Goal: Transaction & Acquisition: Purchase product/service

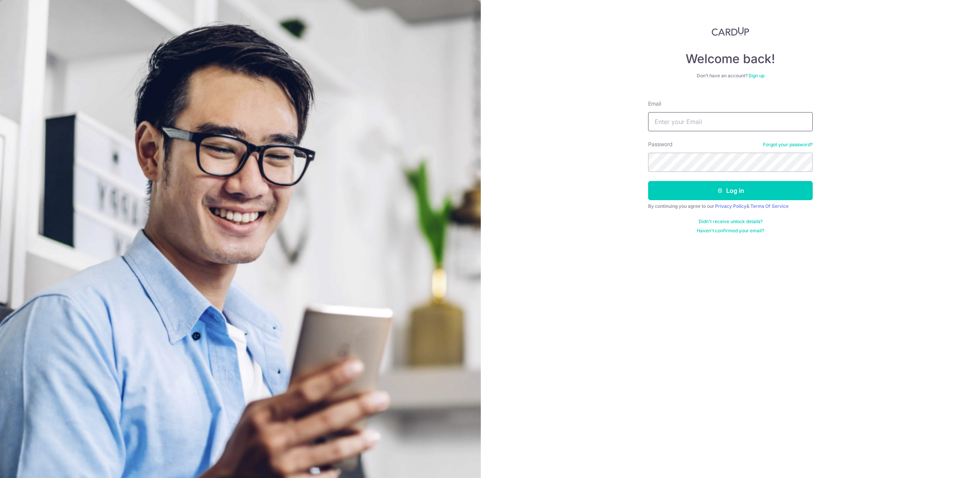
click at [682, 117] on input "Email" at bounding box center [730, 121] width 165 height 19
type input "stevenfoocf@thecellardoor.com.sg"
click at [704, 187] on button "Log in" at bounding box center [730, 190] width 165 height 19
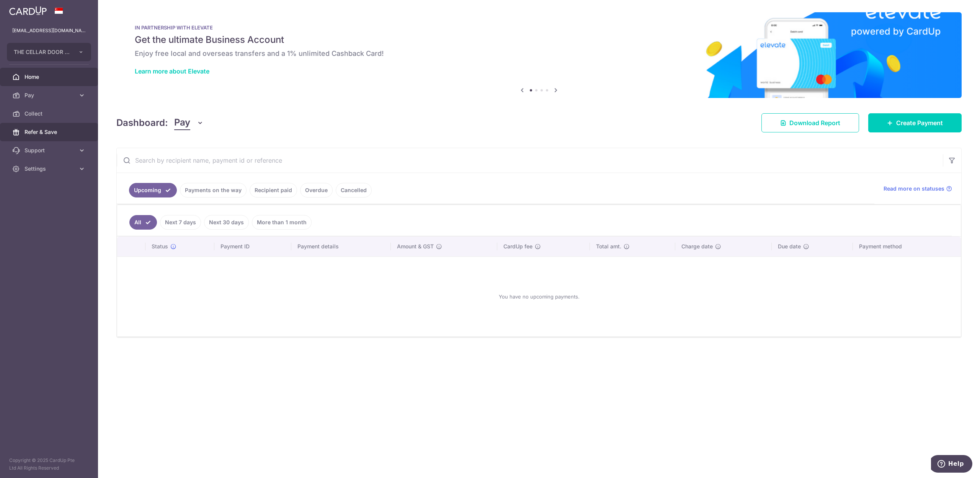
drag, startPoint x: 22, startPoint y: 264, endPoint x: 46, endPoint y: 129, distance: 137.3
click at [22, 264] on aside "stevenfoocf@thecellardoor.com.sg THE CELLAR DOOR PTE LTD Add new company THE CE…" at bounding box center [49, 239] width 98 height 478
click at [51, 48] on span "THE CELLAR DOOR PTE LTD" at bounding box center [42, 52] width 57 height 8
click at [65, 126] on link "QUAYSIDE FOOD MANUFACTURING PTE. LTD." at bounding box center [50, 124] width 87 height 14
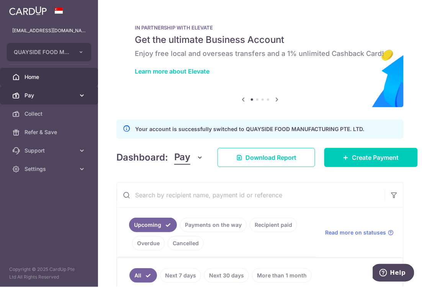
click at [54, 95] on span "Pay" at bounding box center [50, 96] width 51 height 8
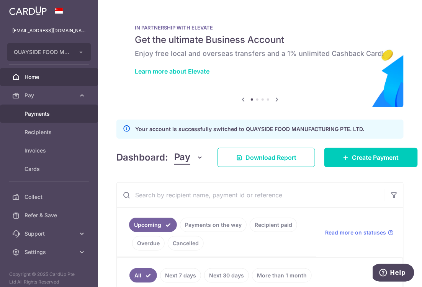
click at [42, 113] on span "Payments" at bounding box center [50, 114] width 51 height 8
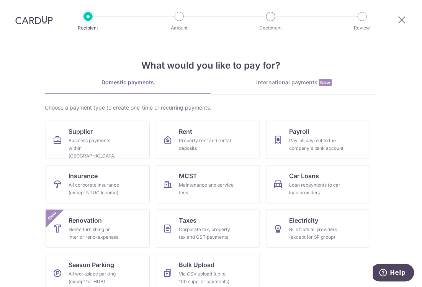
click at [293, 139] on div "Payroll pay-out to the company's bank account" at bounding box center [316, 144] width 55 height 15
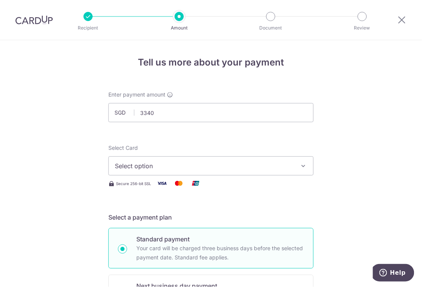
type input "3,340.00"
click at [131, 168] on span "Select option" at bounding box center [204, 165] width 178 height 9
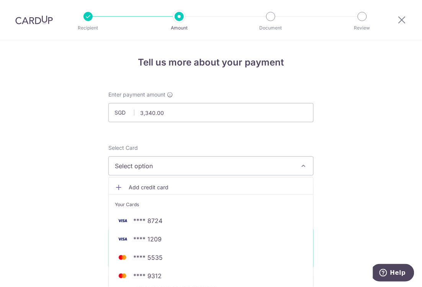
click at [140, 186] on span "Add credit card" at bounding box center [218, 187] width 178 height 8
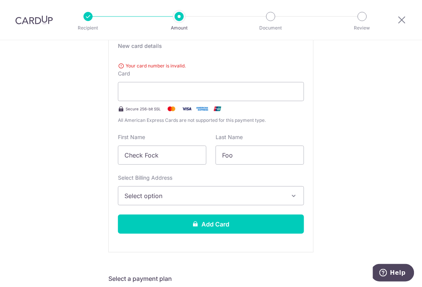
scroll to position [153, 0]
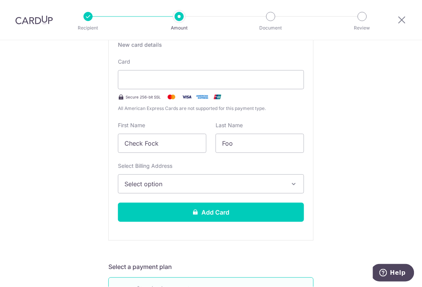
click at [187, 184] on span "Select option" at bounding box center [203, 183] width 159 height 9
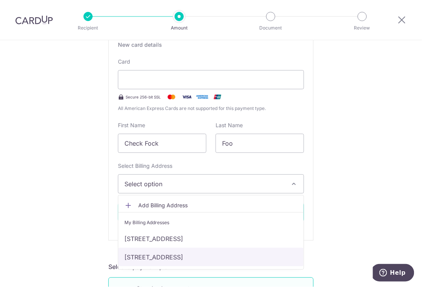
click at [173, 257] on link "[STREET_ADDRESS]" at bounding box center [210, 257] width 185 height 18
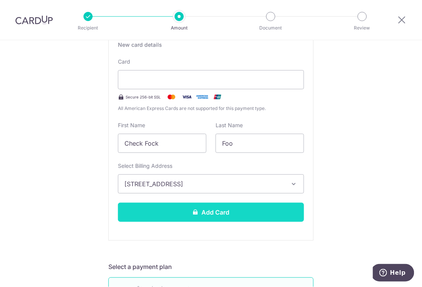
click at [208, 210] on button "Add Card" at bounding box center [211, 212] width 186 height 19
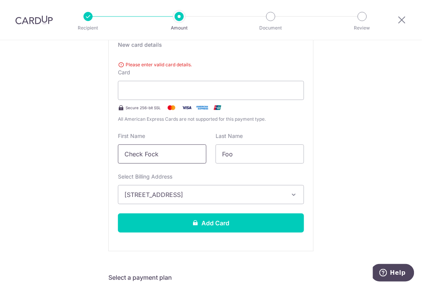
drag, startPoint x: 178, startPoint y: 152, endPoint x: 56, endPoint y: 155, distance: 122.2
type input "steven foo"
drag, startPoint x: 237, startPoint y: 154, endPoint x: 181, endPoint y: 158, distance: 56.1
click at [181, 158] on div "First Name steven foo Last Name Foo" at bounding box center [210, 147] width 195 height 31
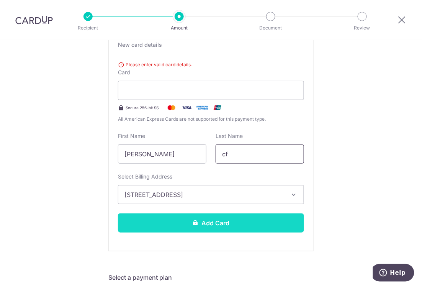
type input "cf"
click at [204, 216] on button "Add Card" at bounding box center [211, 222] width 186 height 19
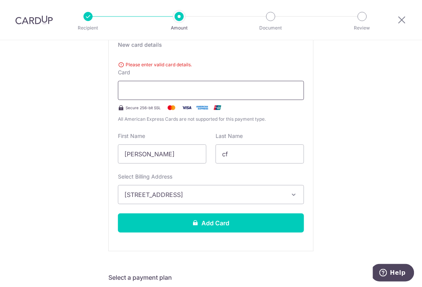
click at [253, 85] on div at bounding box center [211, 90] width 186 height 19
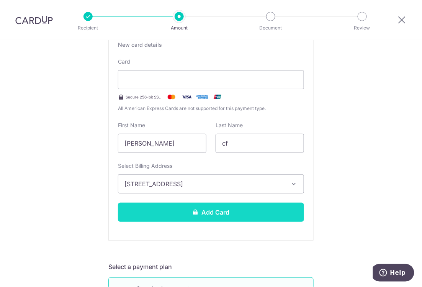
click at [225, 213] on button "Add Card" at bounding box center [211, 212] width 186 height 19
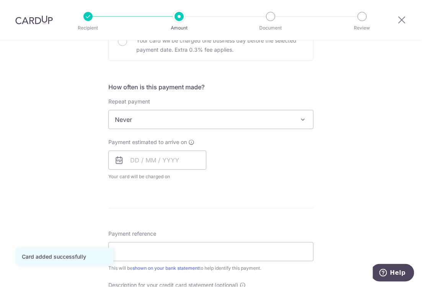
scroll to position [255, 0]
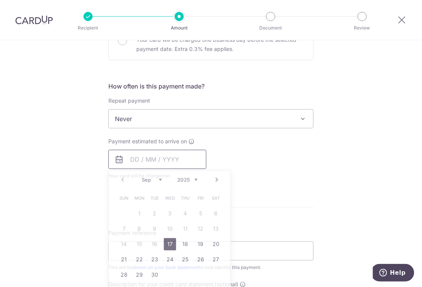
click at [178, 160] on input "text" at bounding box center [157, 159] width 98 height 19
drag, startPoint x: 163, startPoint y: 242, endPoint x: 280, endPoint y: 184, distance: 130.8
click at [164, 242] on link "17" at bounding box center [170, 244] width 12 height 12
type input "[DATE]"
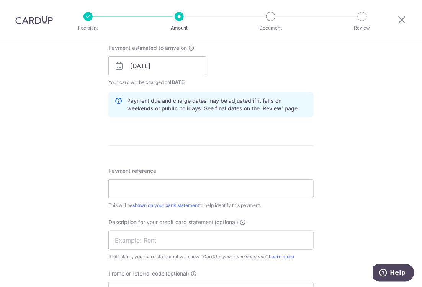
scroll to position [357, 0]
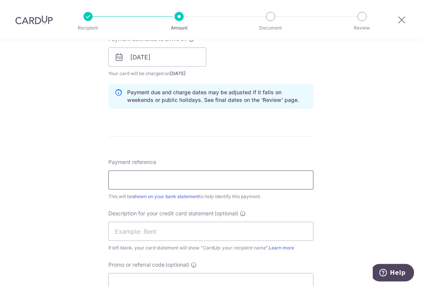
click at [230, 178] on input "Payment reference" at bounding box center [210, 179] width 205 height 19
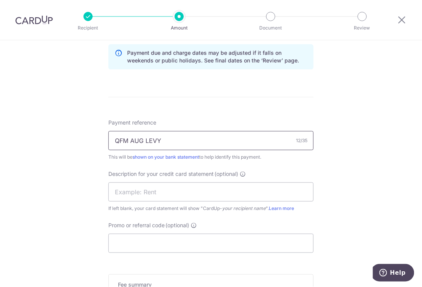
scroll to position [523, 0]
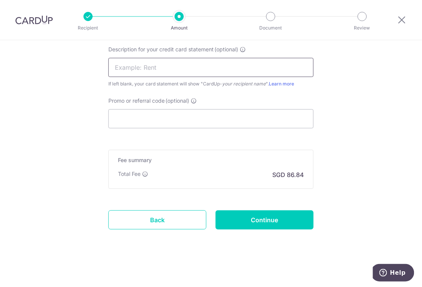
type input "QFM AUG LEVY"
click at [181, 60] on input "text" at bounding box center [210, 67] width 205 height 19
type input "LEVY"
click at [172, 120] on input "Promo or referral code (optional)" at bounding box center [210, 118] width 205 height 19
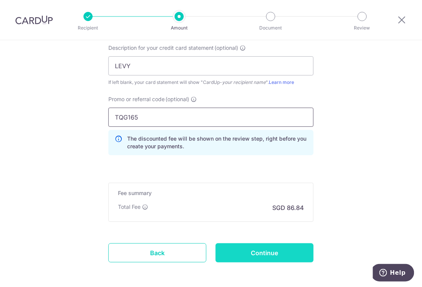
type input "TQG165"
click at [276, 247] on input "Continue" at bounding box center [265, 252] width 98 height 19
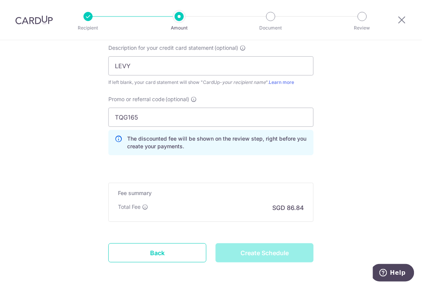
type input "Create Schedule"
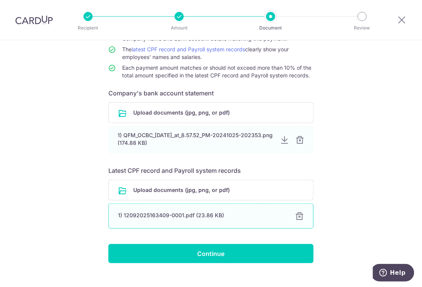
scroll to position [101, 0]
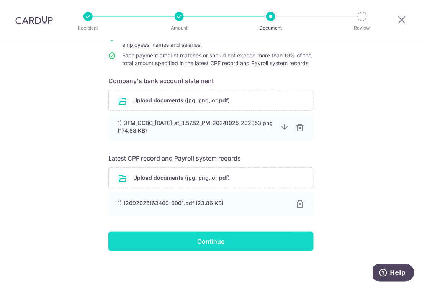
click at [211, 245] on input "Continue" at bounding box center [210, 241] width 205 height 19
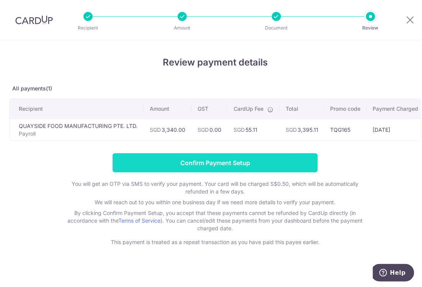
click at [203, 166] on input "Confirm Payment Setup" at bounding box center [215, 162] width 205 height 19
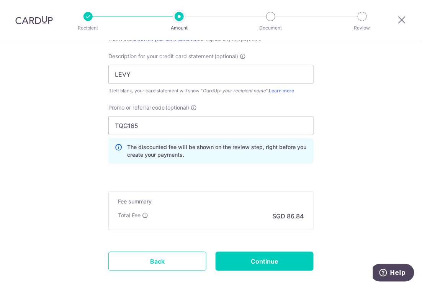
scroll to position [589, 0]
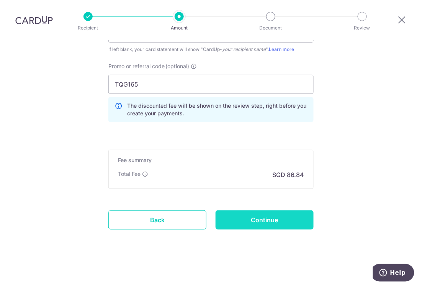
click at [260, 218] on input "Continue" at bounding box center [265, 219] width 98 height 19
type input "Update Schedule"
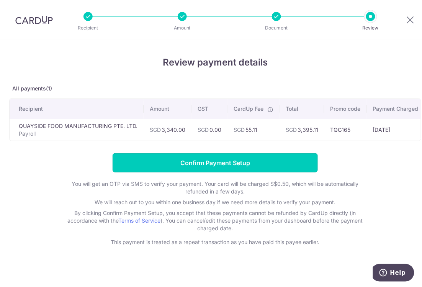
click at [221, 167] on input "Confirm Payment Setup" at bounding box center [215, 162] width 205 height 19
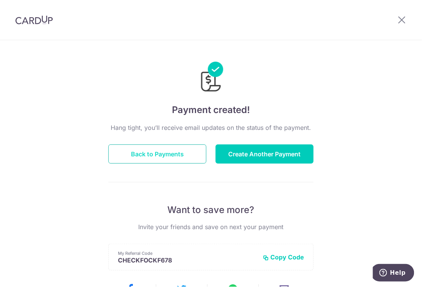
click at [159, 155] on button "Back to Payments" at bounding box center [157, 153] width 98 height 19
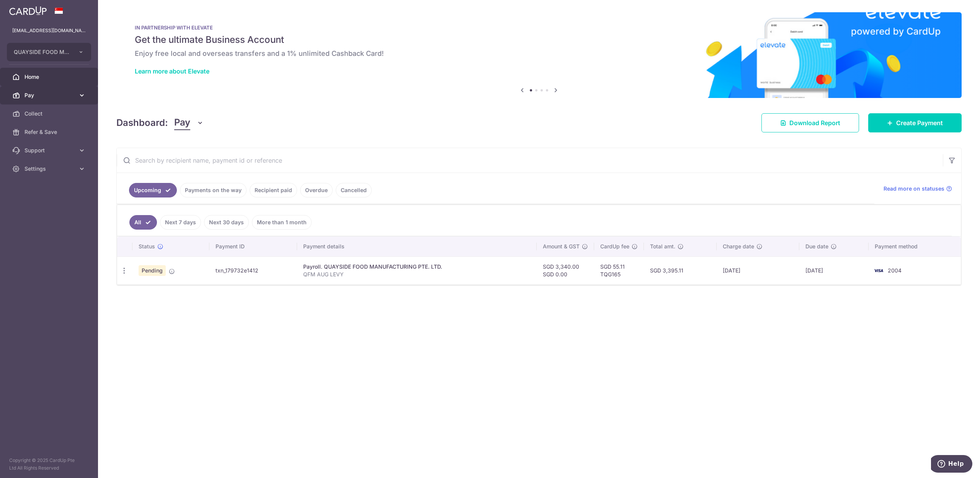
click at [35, 95] on span "Pay" at bounding box center [50, 96] width 51 height 8
click at [41, 114] on span "Payments" at bounding box center [50, 114] width 51 height 8
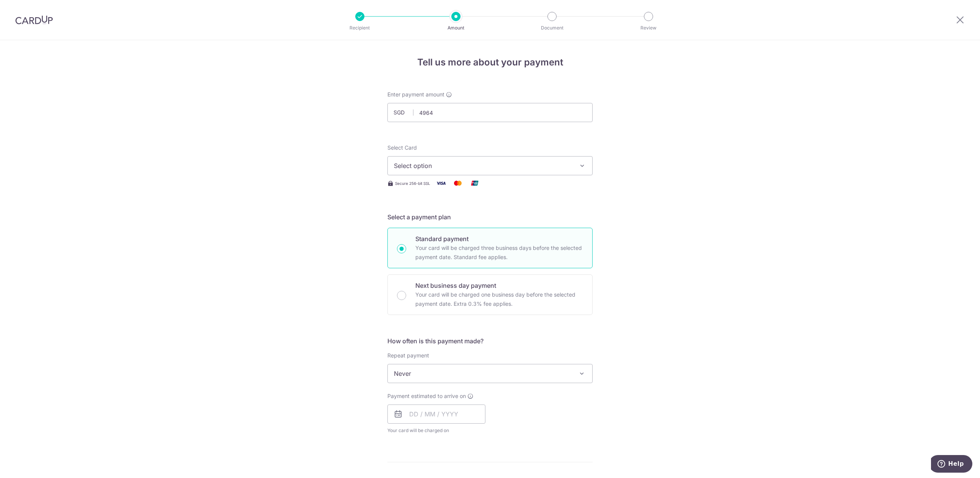
type input "4,964.00"
click at [538, 166] on span "Select option" at bounding box center [483, 165] width 178 height 9
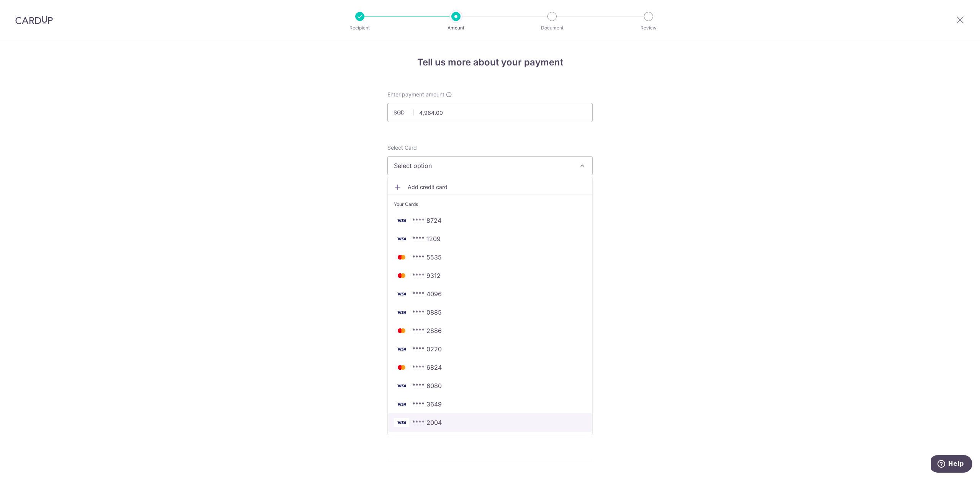
click at [426, 422] on span "**** 2004" at bounding box center [426, 422] width 29 height 9
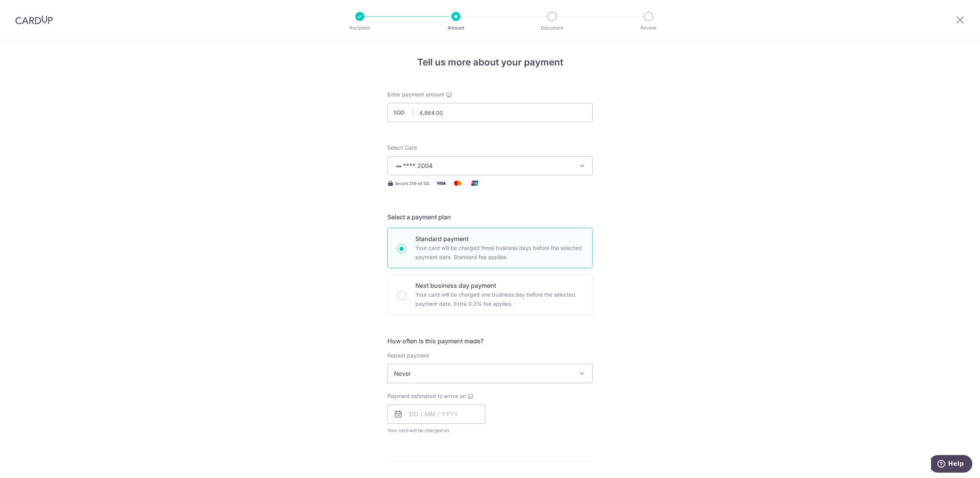
click at [730, 247] on div "Tell us more about your payment Enter payment amount SGD 4,964.00 4964.00 Selec…" at bounding box center [490, 408] width 980 height 736
click at [424, 374] on span "Never" at bounding box center [490, 373] width 204 height 18
click at [678, 293] on div "Tell us more about your payment Enter payment amount SGD 4,964.00 4964.00 Selec…" at bounding box center [490, 408] width 980 height 736
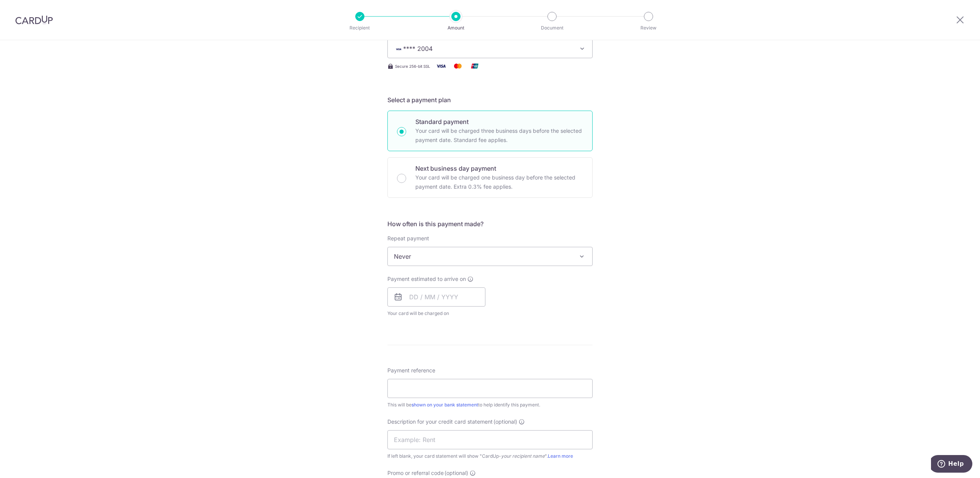
scroll to position [153, 0]
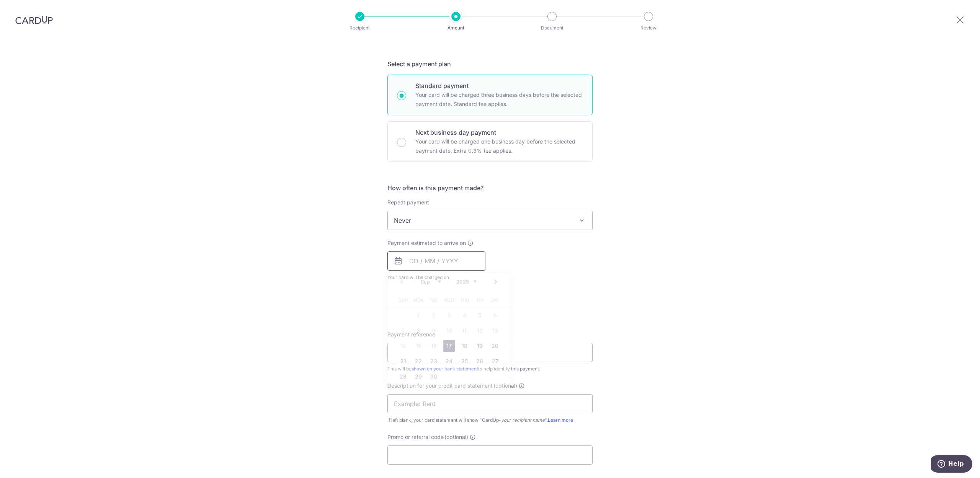
click at [441, 262] on input "text" at bounding box center [436, 261] width 98 height 19
drag, startPoint x: 448, startPoint y: 346, endPoint x: 710, endPoint y: 251, distance: 278.7
click at [448, 346] on link "17" at bounding box center [449, 346] width 12 height 12
type input "[DATE]"
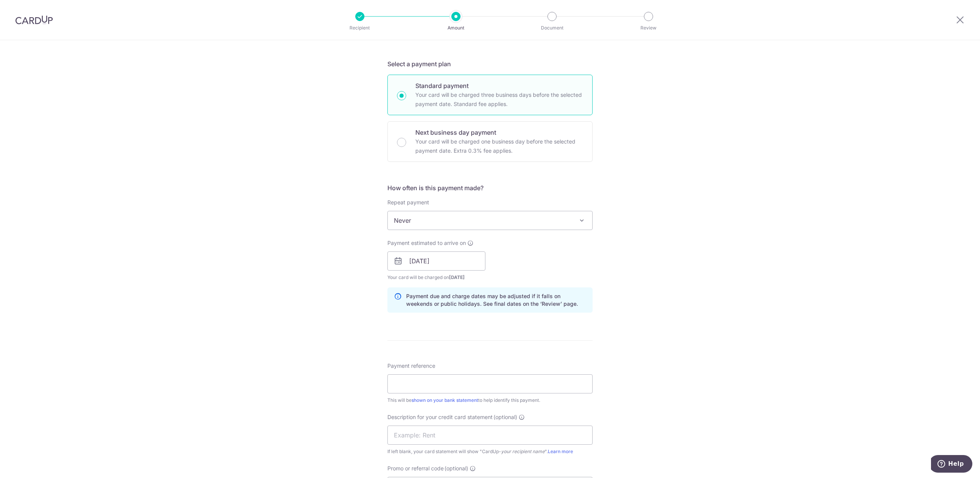
click at [711, 251] on div "Tell us more about your payment Enter payment amount SGD 4,964.00 4964.00 Selec…" at bounding box center [490, 271] width 980 height 768
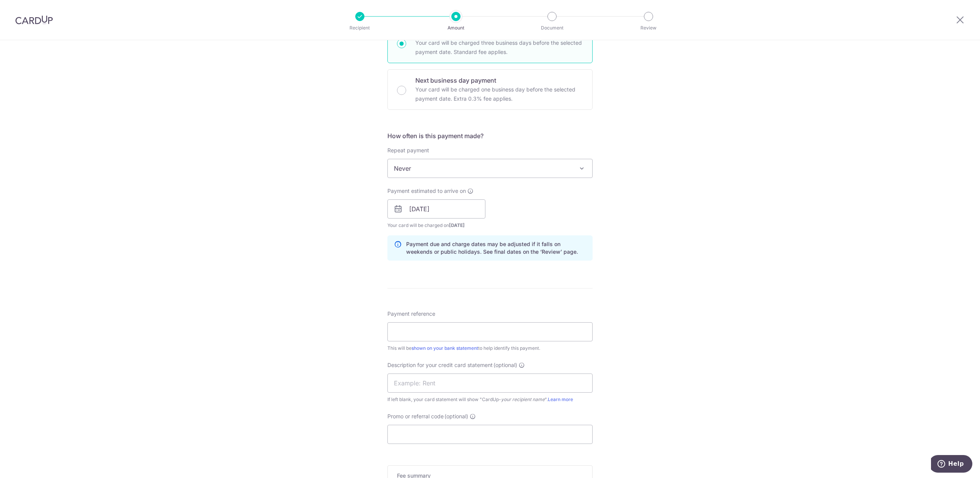
scroll to position [306, 0]
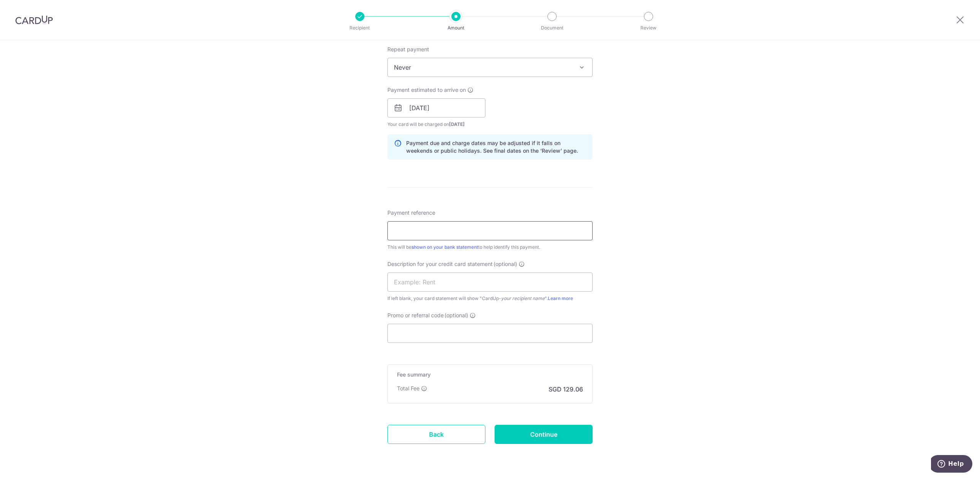
click at [472, 231] on input "Payment reference" at bounding box center [489, 230] width 205 height 19
type input "C"
type input "QFM CPF"
drag, startPoint x: 455, startPoint y: 282, endPoint x: 455, endPoint y: 264, distance: 18.0
click at [455, 282] on input "text" at bounding box center [489, 282] width 205 height 19
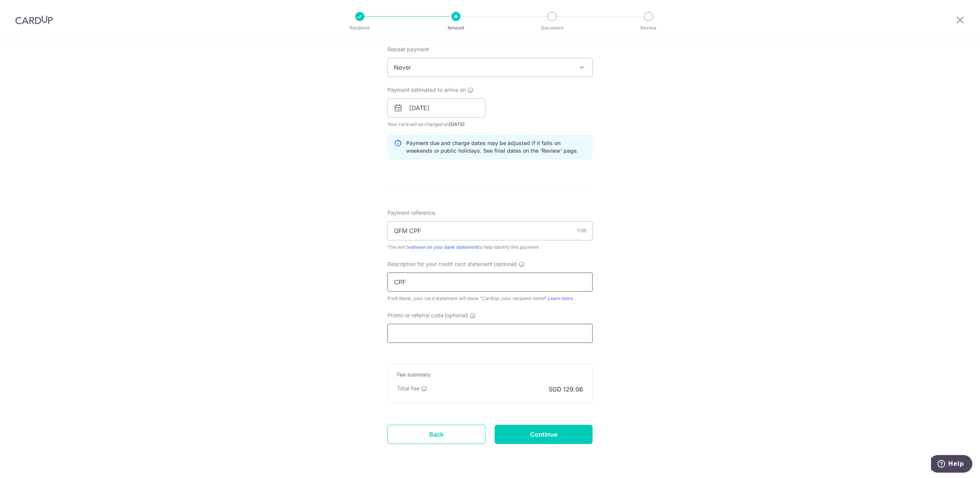
type input "CPF"
click at [449, 335] on input "Promo or referral code (optional)" at bounding box center [489, 333] width 205 height 19
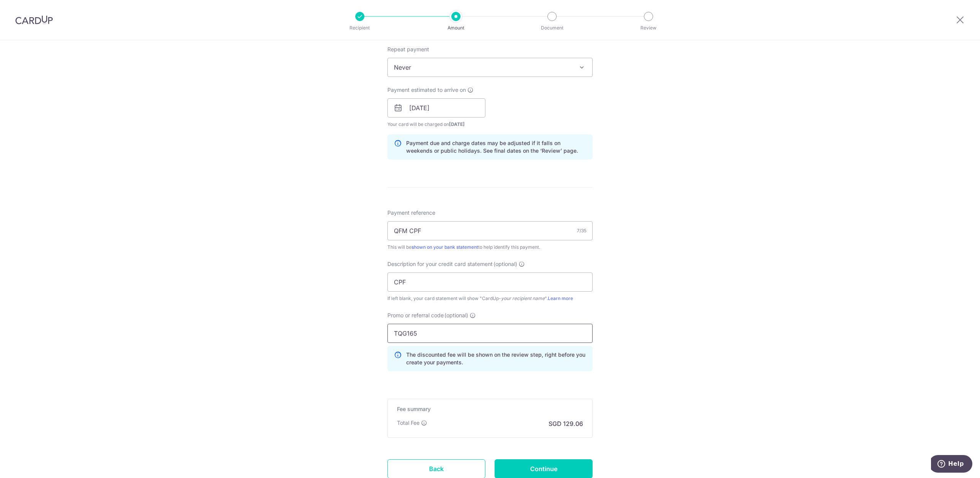
type input "TQG165"
click at [743, 290] on div "Tell us more about your payment Enter payment amount SGD 4,964.00 4964.00 Selec…" at bounding box center [490, 135] width 980 height 802
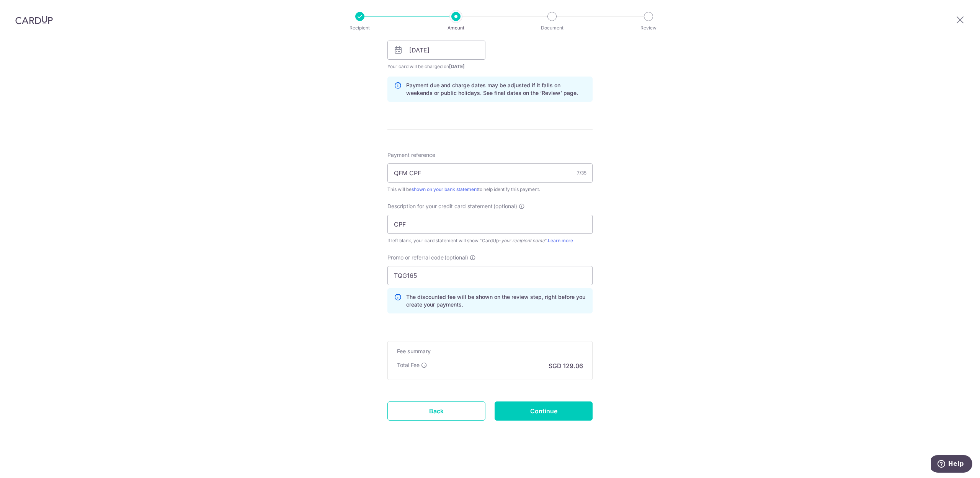
scroll to position [366, 0]
click at [539, 410] on input "Continue" at bounding box center [544, 411] width 98 height 19
type input "Create Schedule"
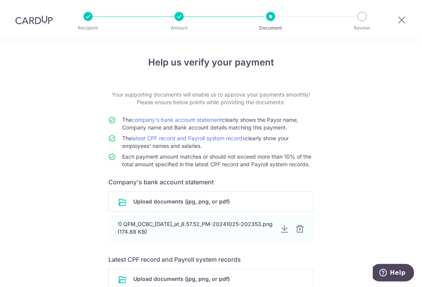
click at [355, 124] on div "Help us verify your payment Your supporting documents will enable us to approve…" at bounding box center [211, 198] width 422 height 316
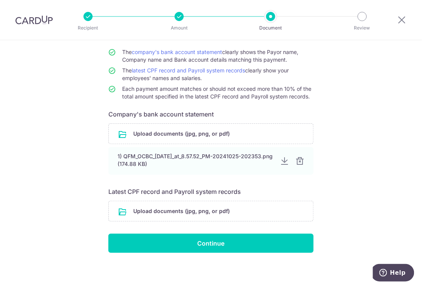
scroll to position [70, 0]
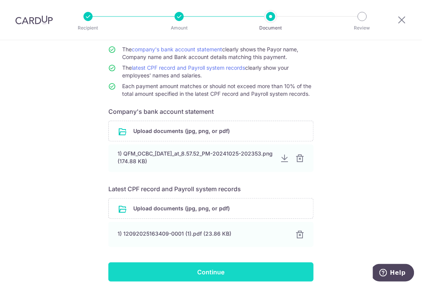
click at [211, 273] on input "Continue" at bounding box center [210, 271] width 205 height 19
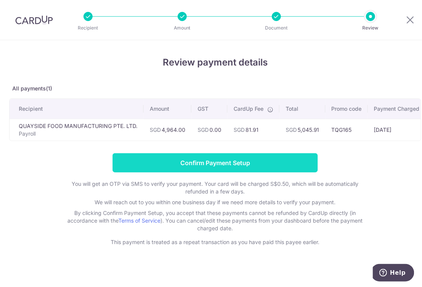
click at [209, 165] on input "Confirm Payment Setup" at bounding box center [215, 162] width 205 height 19
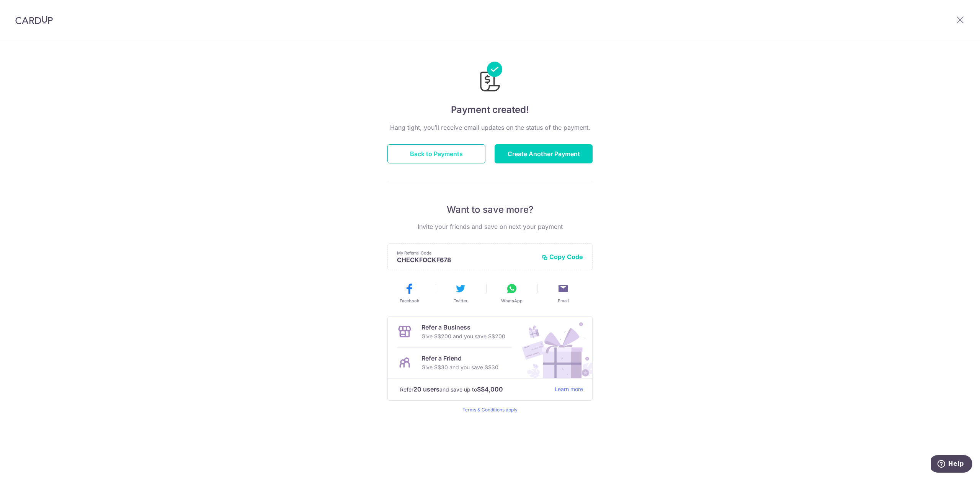
click at [422, 151] on button "Back to Payments" at bounding box center [436, 153] width 98 height 19
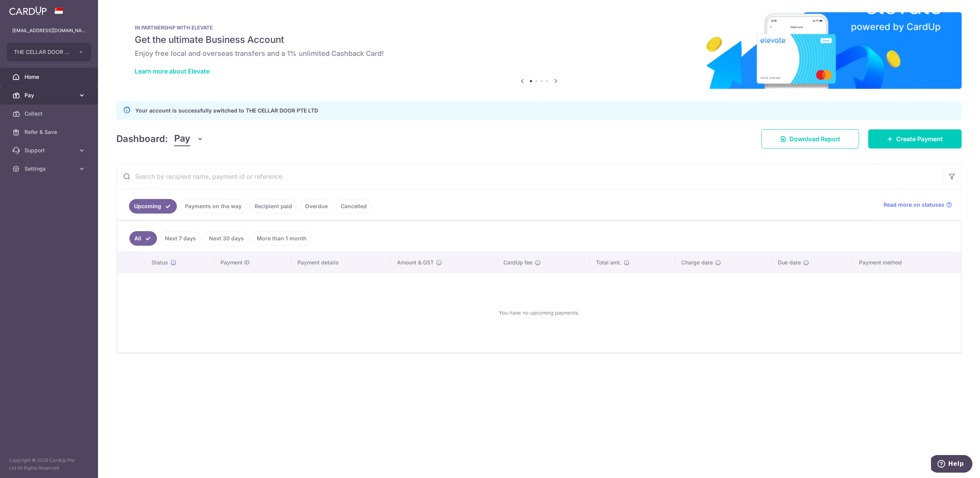
click at [35, 95] on span "Pay" at bounding box center [50, 96] width 51 height 8
click at [36, 114] on span "Payments" at bounding box center [50, 114] width 51 height 8
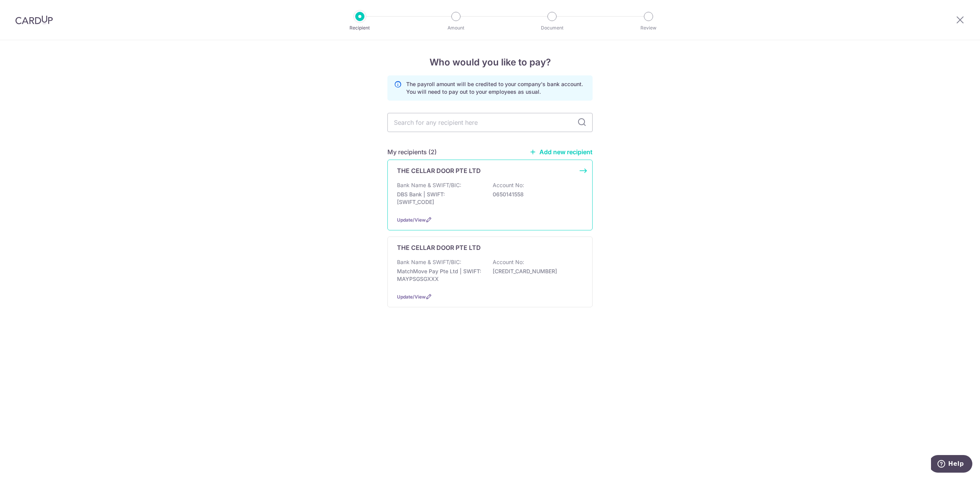
click at [438, 187] on p "Bank Name & SWIFT/BIC:" at bounding box center [429, 185] width 64 height 8
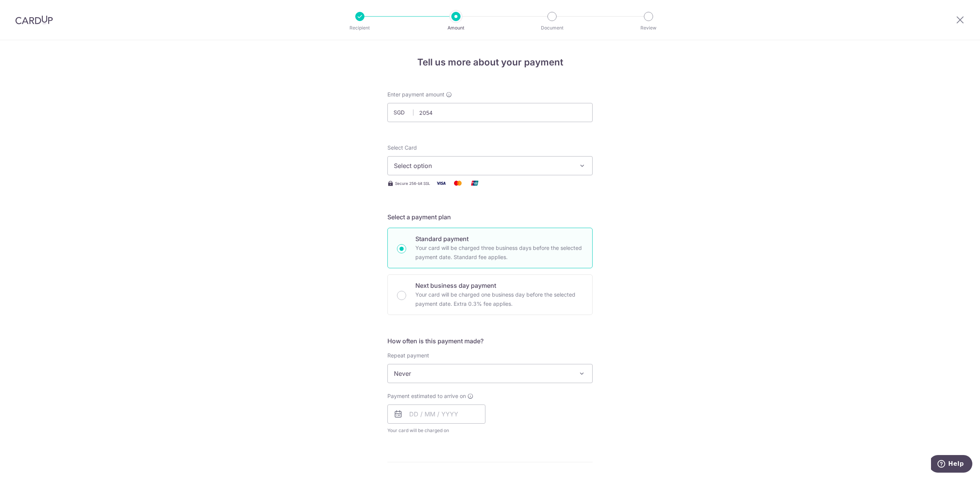
type input "2,054.00"
click at [717, 162] on div "Tell us more about your payment Enter payment amount SGD 2,054.00 2054.00 Selec…" at bounding box center [490, 408] width 980 height 736
click at [465, 163] on span "Select option" at bounding box center [483, 165] width 178 height 9
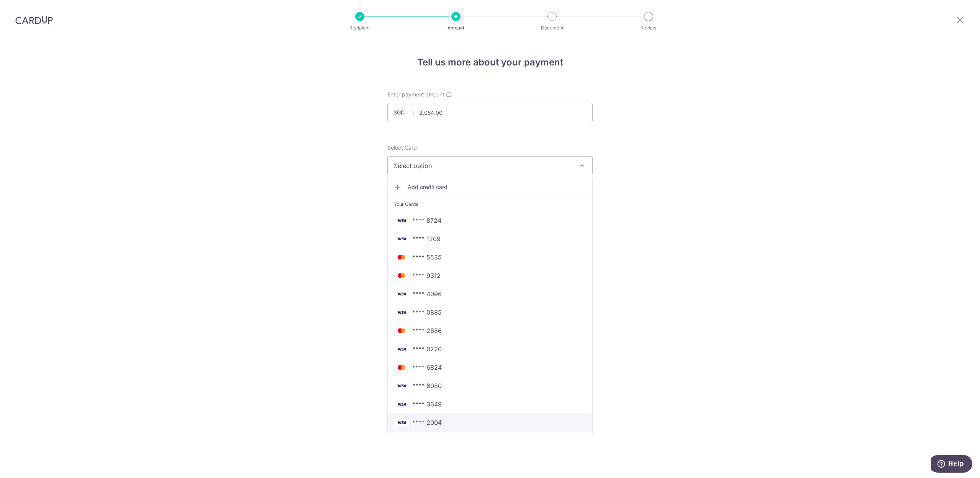
click at [429, 422] on span "**** 2004" at bounding box center [426, 422] width 29 height 9
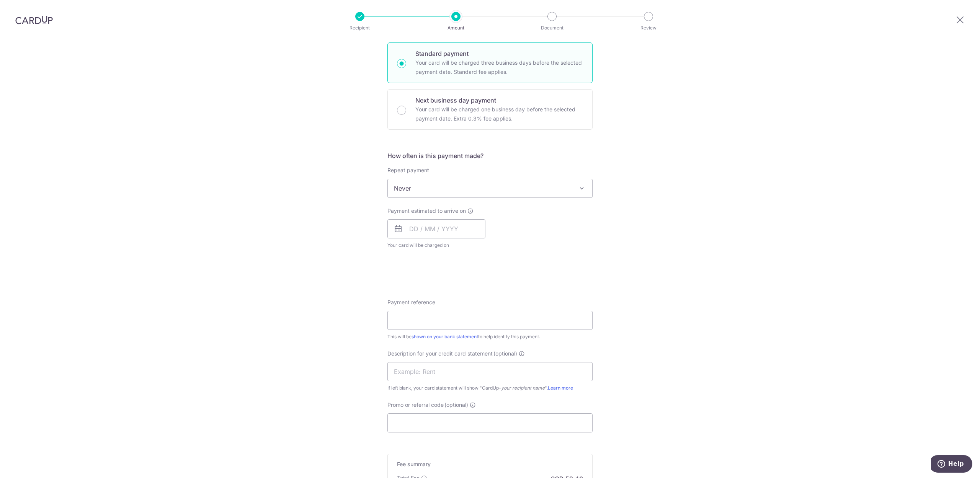
scroll to position [204, 0]
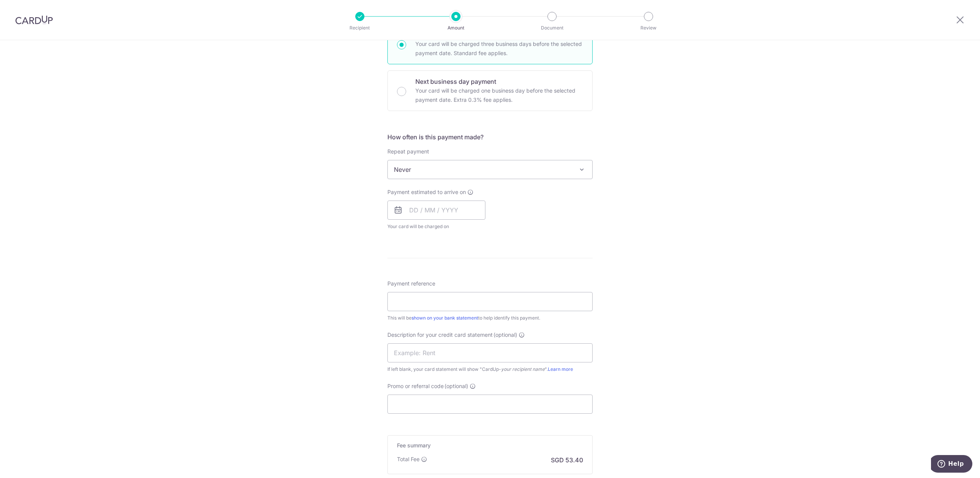
click at [674, 211] on div "Tell us more about your payment Enter payment amount SGD 2,054.00 2054.00 Selec…" at bounding box center [490, 204] width 980 height 736
click at [412, 214] on input "text" at bounding box center [436, 210] width 98 height 19
click at [449, 301] on link "17" at bounding box center [449, 295] width 12 height 12
type input "[DATE]"
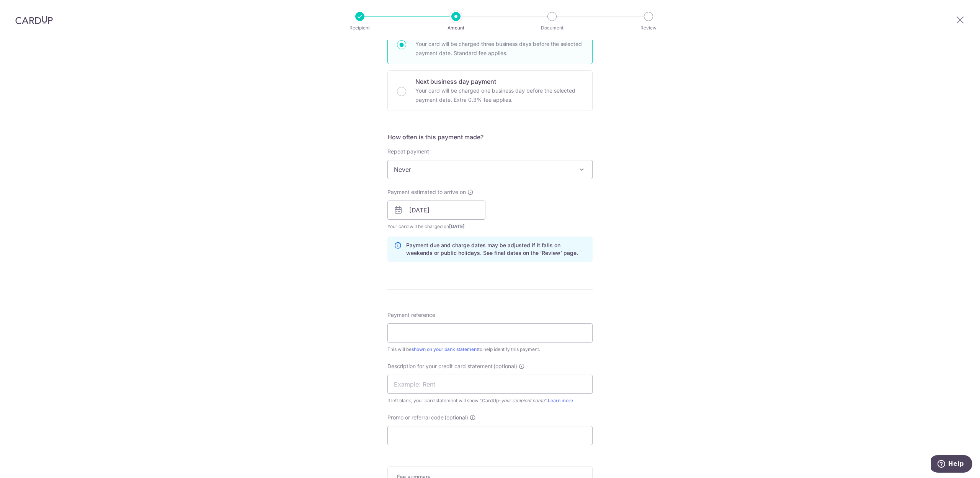
click at [768, 281] on div "Tell us more about your payment Enter payment amount SGD 2,054.00 2054.00 Selec…" at bounding box center [490, 220] width 980 height 768
click at [521, 328] on input "Payment reference" at bounding box center [489, 333] width 205 height 19
type input "TCD AUG CPF"
click at [537, 388] on input "text" at bounding box center [489, 384] width 205 height 19
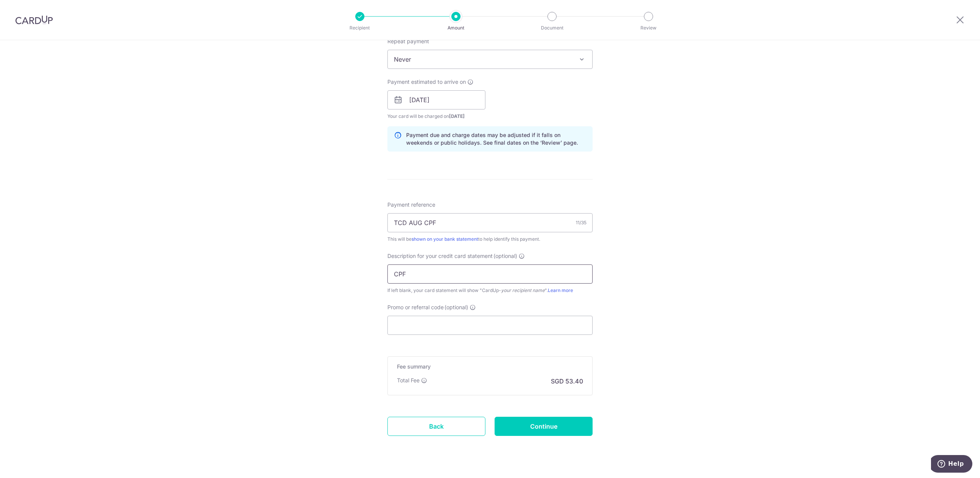
scroll to position [331, 0]
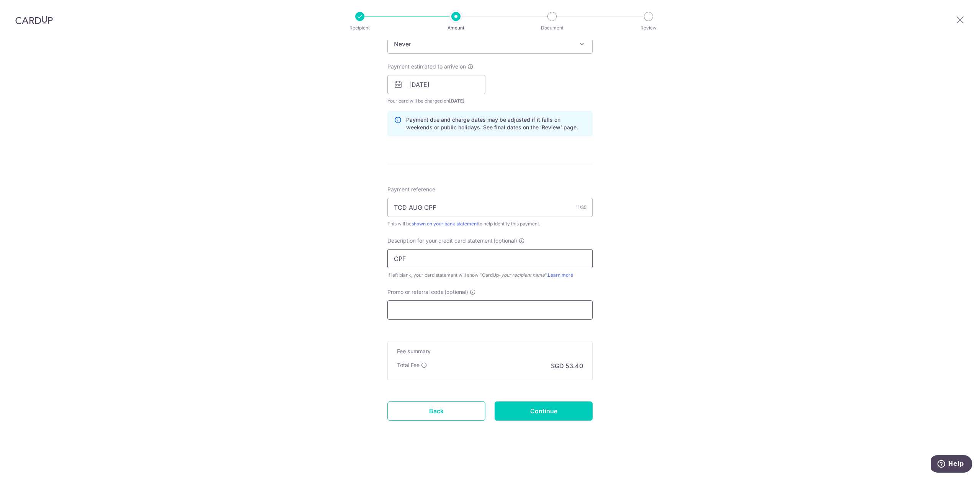
type input "CPF"
click at [440, 308] on input "Promo or referral code (optional)" at bounding box center [489, 310] width 205 height 19
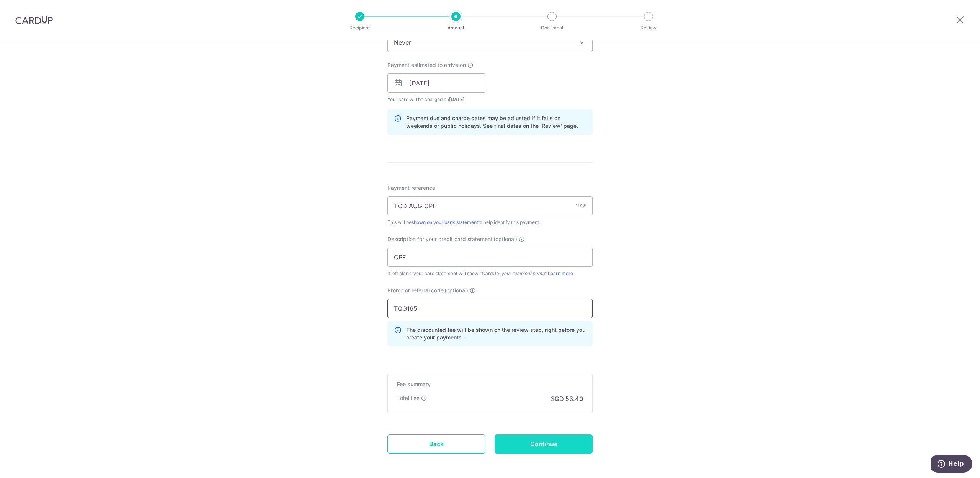
type input "TQG165"
click at [541, 448] on input "Continue" at bounding box center [544, 444] width 98 height 19
type input "Create Schedule"
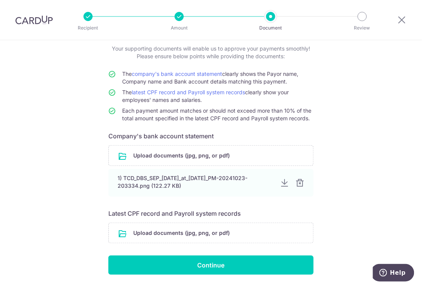
scroll to position [70, 0]
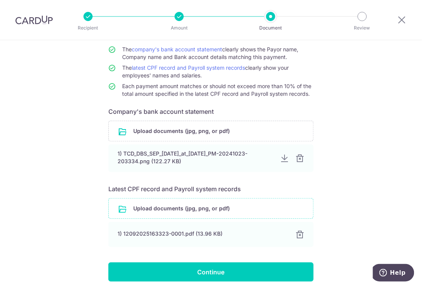
click at [160, 210] on input "file" at bounding box center [211, 208] width 204 height 20
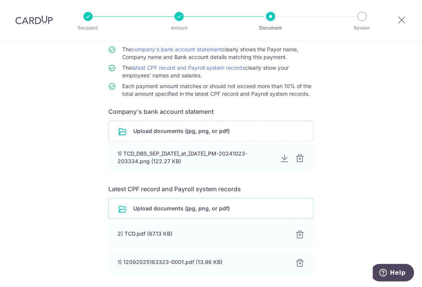
click at [383, 96] on div "Help us verify your payment Your supporting documents will enable us to approve…" at bounding box center [211, 158] width 422 height 376
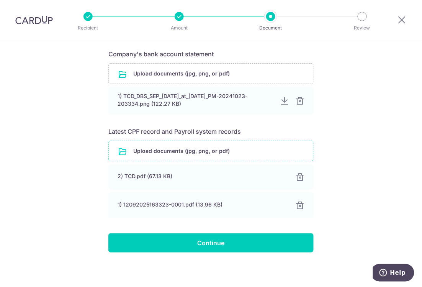
scroll to position [130, 0]
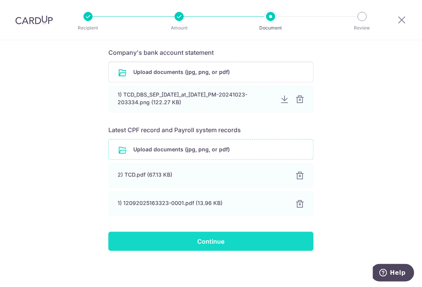
click at [221, 244] on input "Continue" at bounding box center [210, 241] width 205 height 19
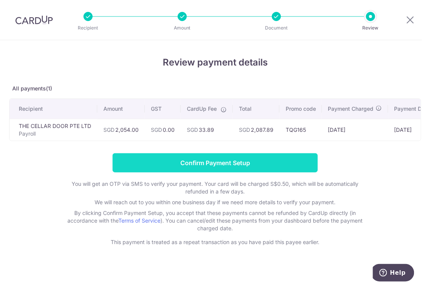
click at [186, 165] on input "Confirm Payment Setup" at bounding box center [215, 162] width 205 height 19
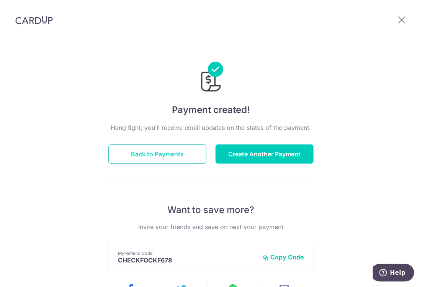
click at [158, 151] on button "Back to Payments" at bounding box center [157, 153] width 98 height 19
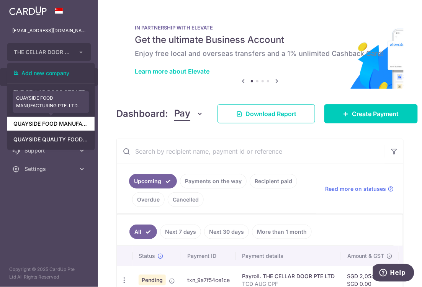
click at [57, 126] on link "QUAYSIDE FOOD MANUFACTURING PTE. LTD." at bounding box center [50, 124] width 87 height 14
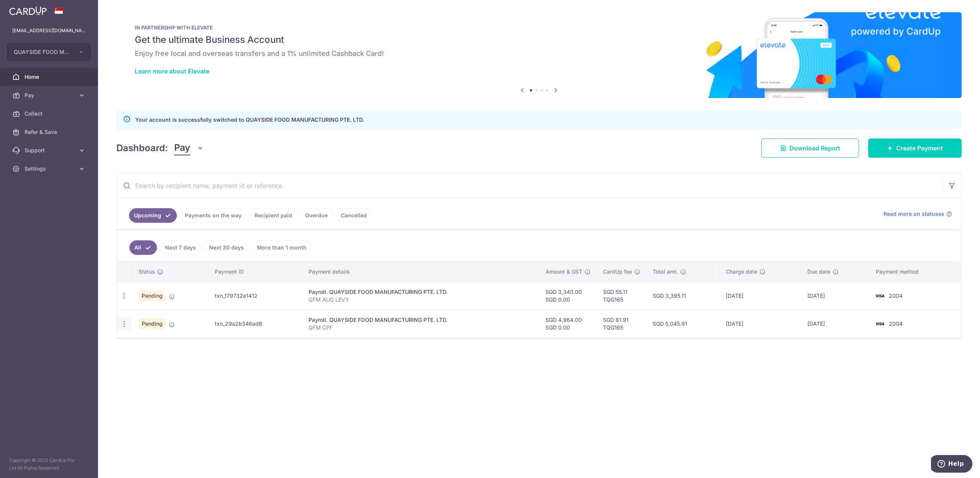
click at [122, 286] on icon "button" at bounding box center [124, 324] width 8 height 8
click at [166, 286] on span "Update payment" at bounding box center [165, 344] width 52 height 9
radio input "true"
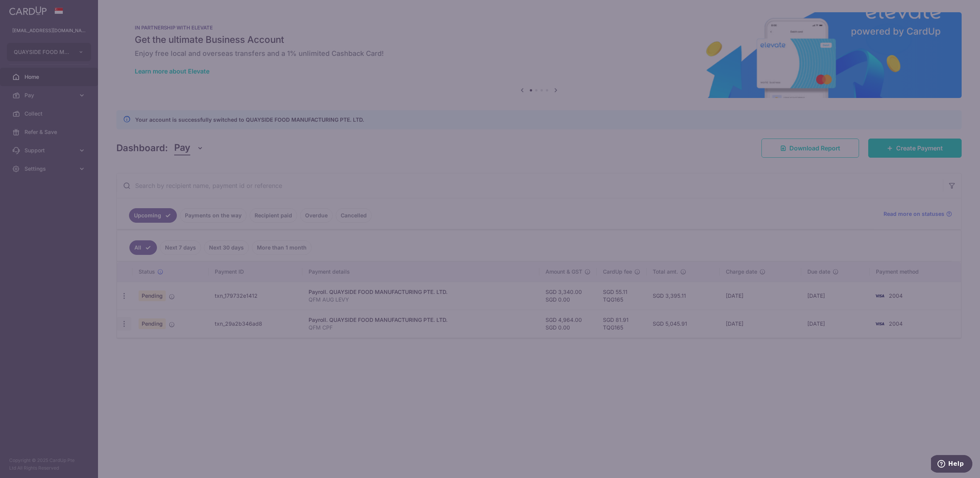
type input "4,964.00"
radio input "true"
type input "[DATE]"
type input "QFM CPF"
type input "CPF"
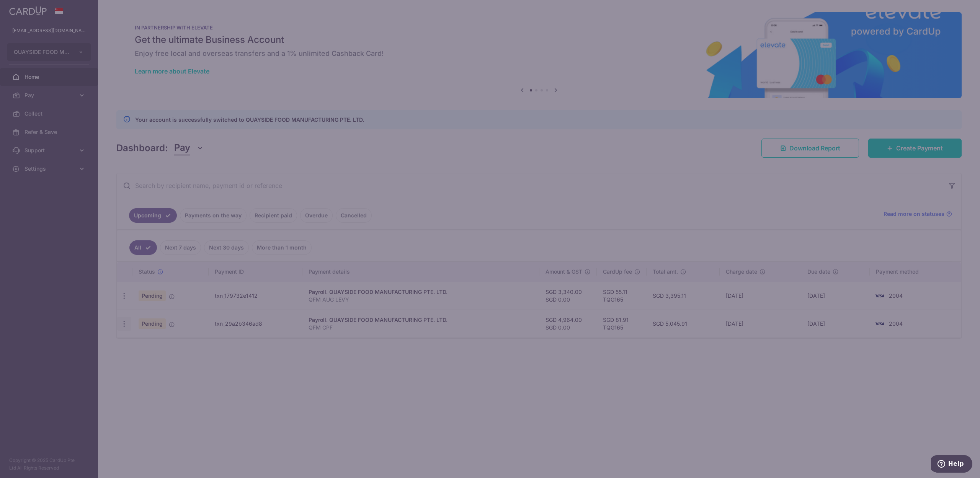
type input "TQG165"
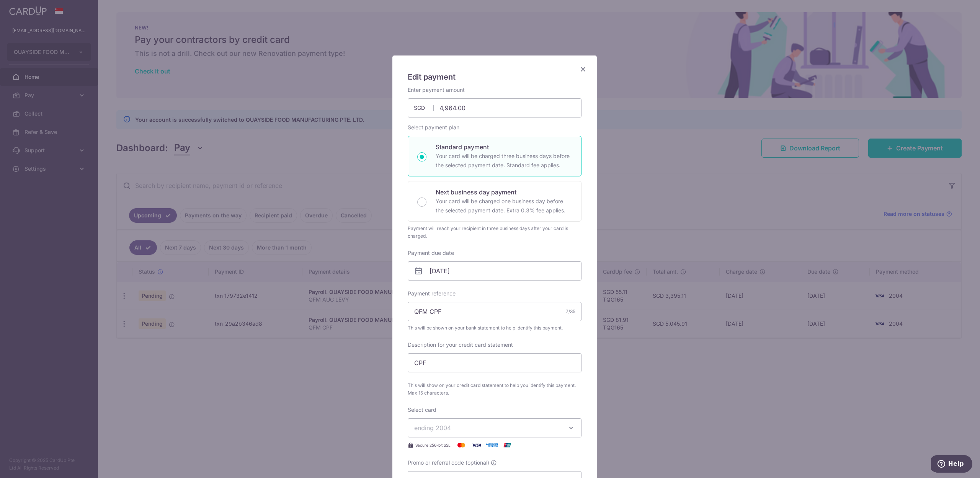
scroll to position [201, 0]
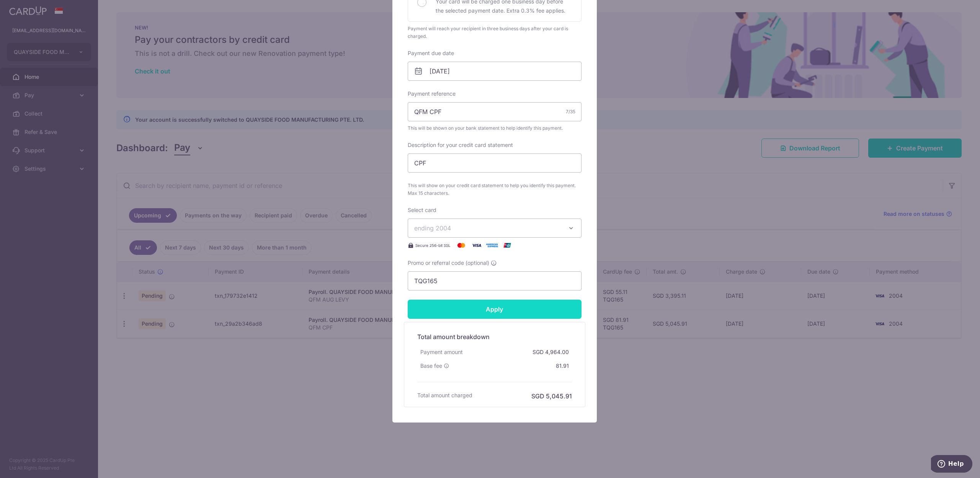
click at [422, 286] on input "Apply" at bounding box center [495, 309] width 174 height 19
type input "Successfully Applied"
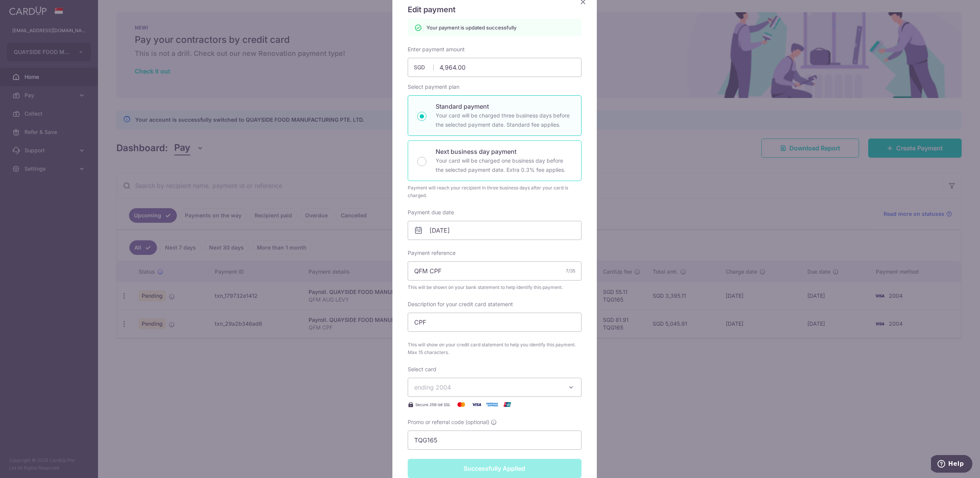
scroll to position [48, 0]
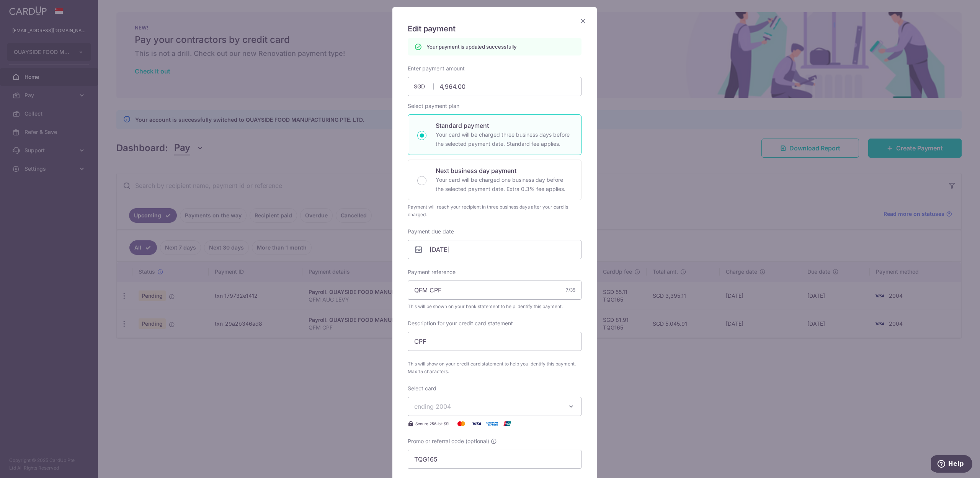
click at [422, 18] on icon "Close" at bounding box center [582, 21] width 9 height 10
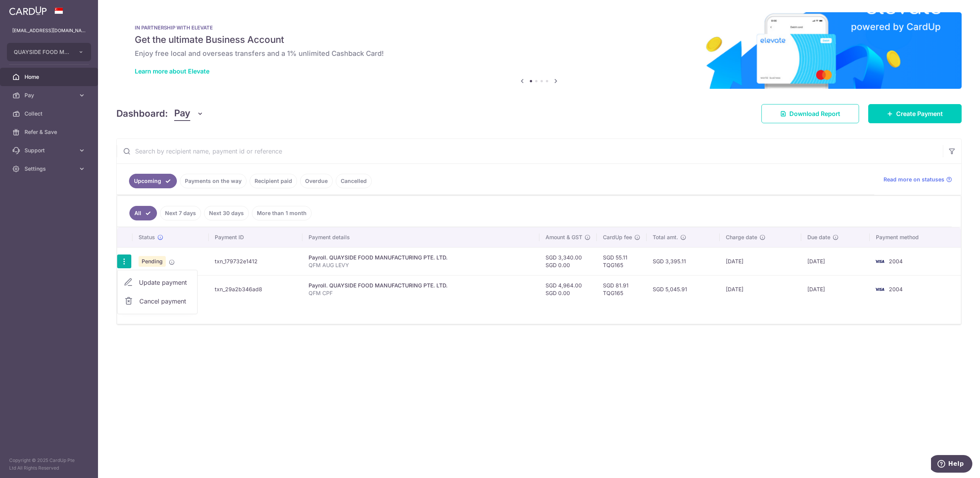
click at [297, 351] on div "× Pause Schedule Pause all future payments in this series Pause just this one p…" at bounding box center [539, 239] width 882 height 478
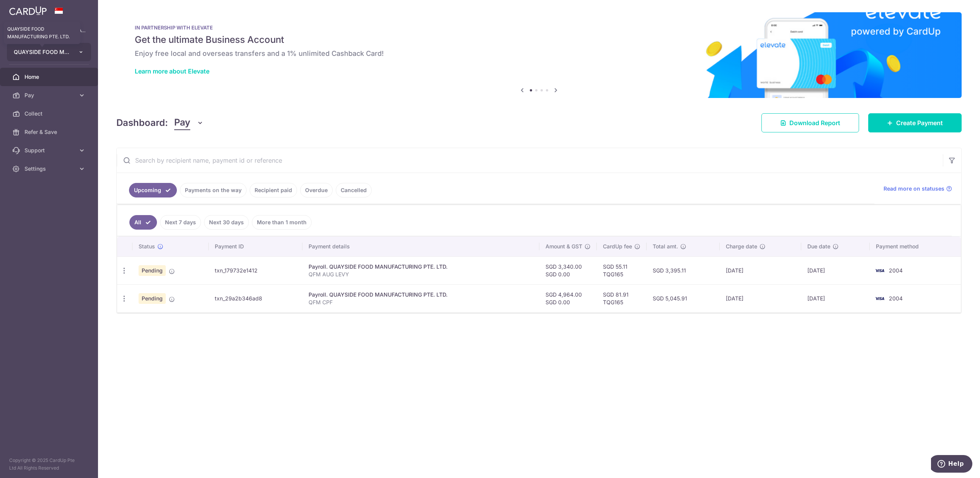
click at [42, 52] on span "QUAYSIDE FOOD MANUFACTURING PTE. LTD." at bounding box center [42, 52] width 57 height 8
click at [46, 138] on link "QUAYSIDE QUALITY FOOD PTE. LTD." at bounding box center [50, 139] width 87 height 14
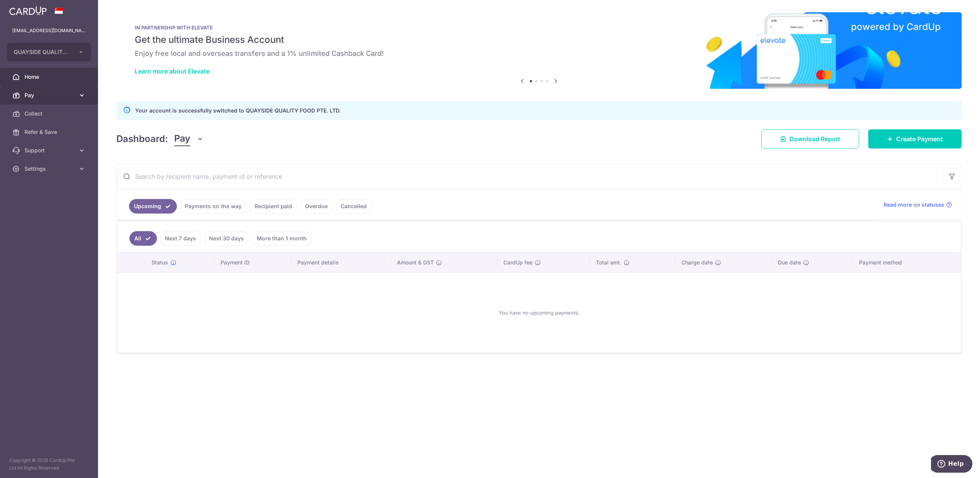
click at [22, 95] on link "Pay" at bounding box center [49, 95] width 98 height 18
click at [41, 114] on span "Payments" at bounding box center [50, 114] width 51 height 8
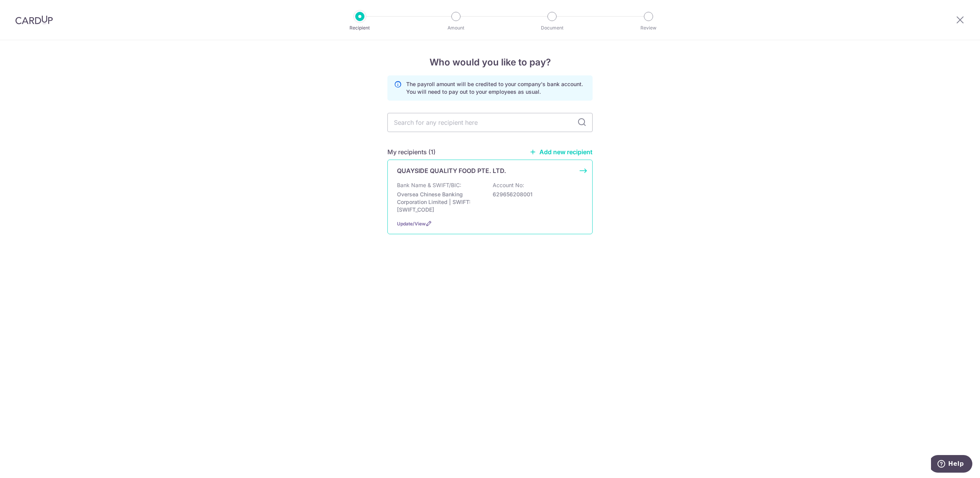
click at [422, 187] on p "Bank Name & SWIFT/BIC:" at bounding box center [429, 185] width 64 height 8
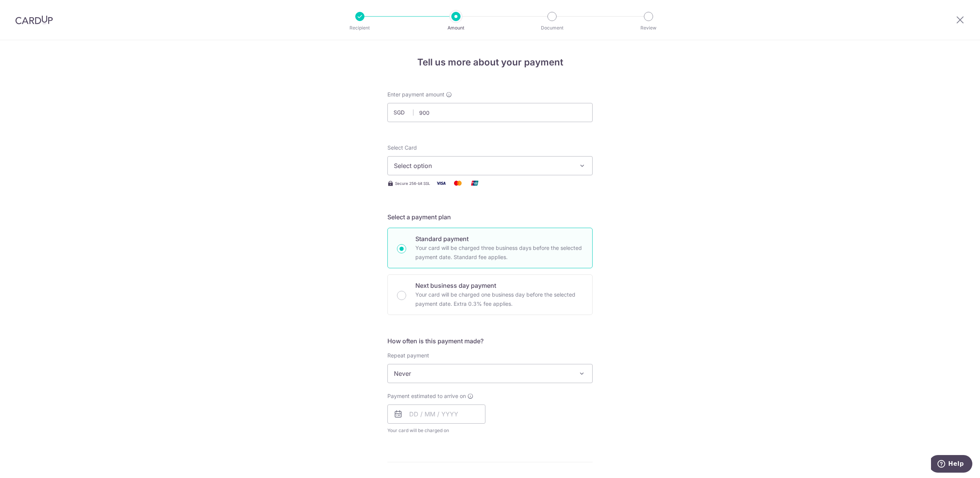
type input "900.00"
click at [178, 239] on div "Tell us more about your payment Enter payment amount SGD 900.00 900.00 Select C…" at bounding box center [490, 408] width 980 height 736
click at [487, 165] on span "Select option" at bounding box center [483, 165] width 178 height 9
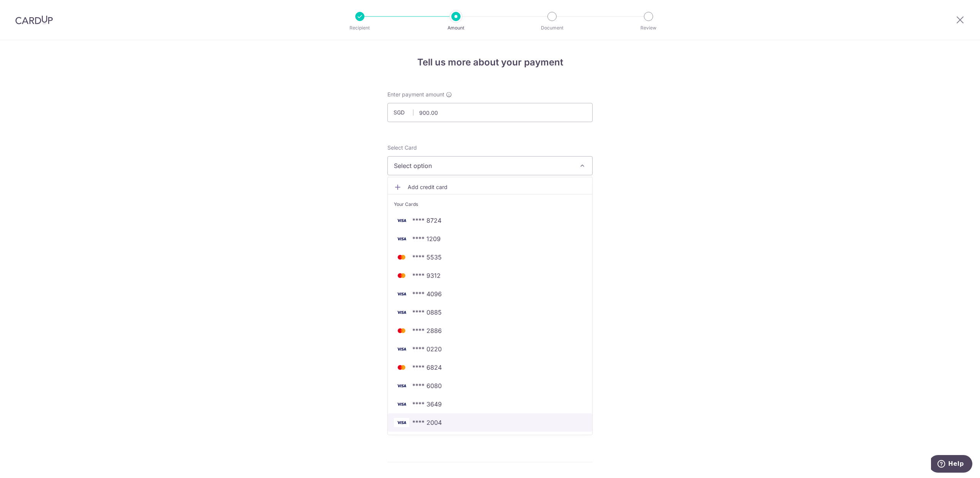
click at [434, 428] on link "**** 2004" at bounding box center [490, 422] width 204 height 18
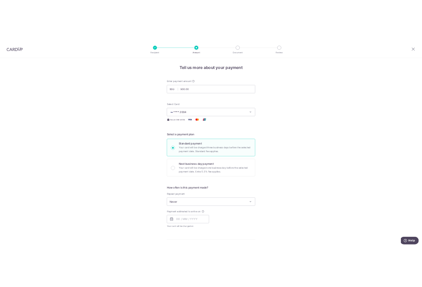
scroll to position [255, 0]
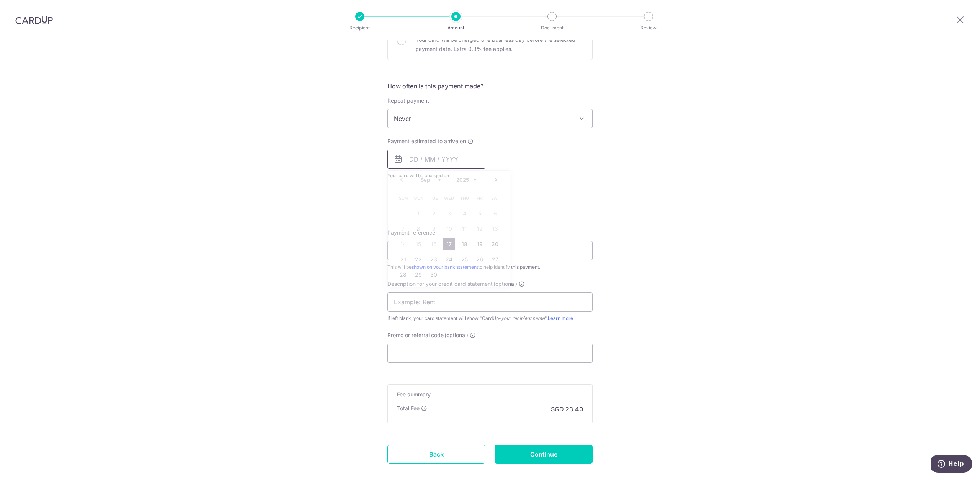
click at [420, 164] on input "text" at bounding box center [436, 159] width 98 height 19
click at [449, 247] on link "17" at bounding box center [449, 244] width 12 height 12
type input "17/09/2025"
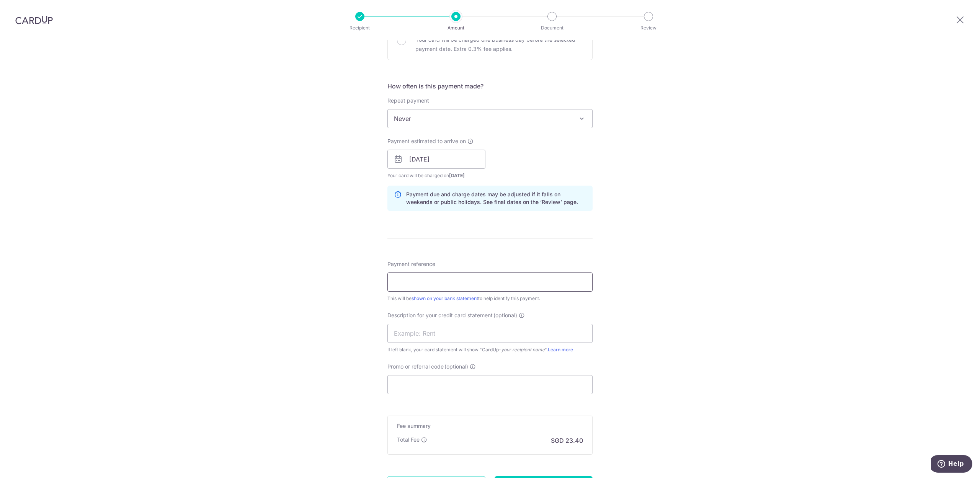
click at [476, 286] on input "Payment reference" at bounding box center [489, 282] width 205 height 19
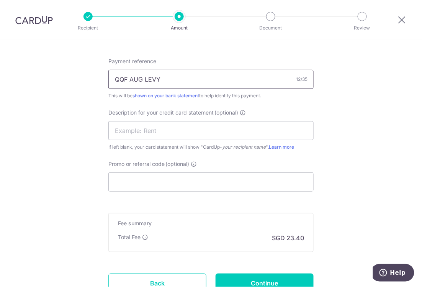
scroll to position [459, 0]
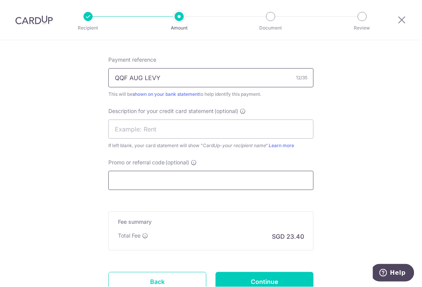
type input "QQF AUG LEVY"
click at [185, 180] on input "Promo or referral code (optional)" at bounding box center [210, 180] width 205 height 19
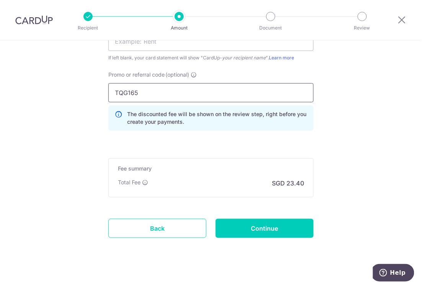
scroll to position [557, 0]
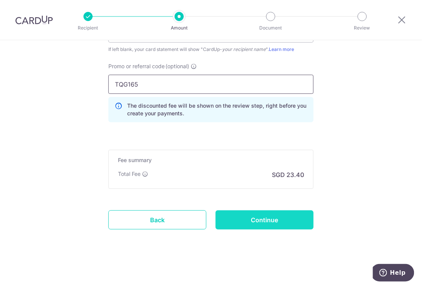
type input "TQG165"
click at [256, 217] on input "Continue" at bounding box center [265, 219] width 98 height 19
type input "Create Schedule"
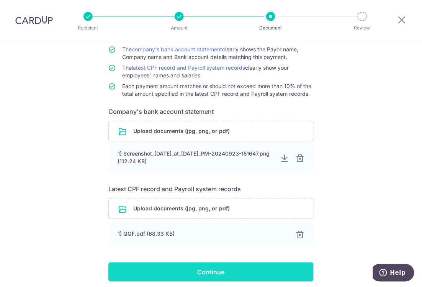
click at [209, 275] on input "Continue" at bounding box center [210, 271] width 205 height 19
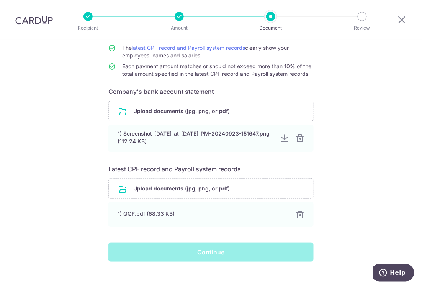
scroll to position [101, 0]
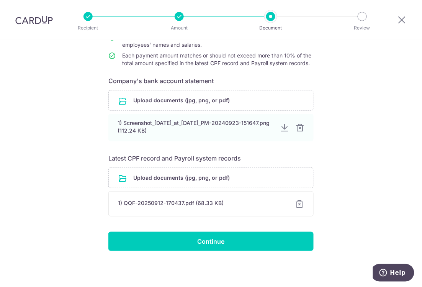
click at [299, 206] on div at bounding box center [299, 203] width 9 height 9
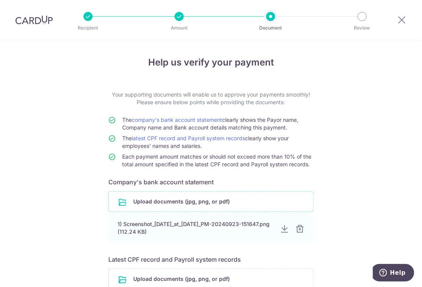
scroll to position [101, 0]
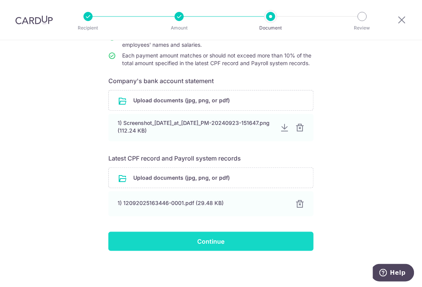
click at [214, 240] on input "Continue" at bounding box center [210, 241] width 205 height 19
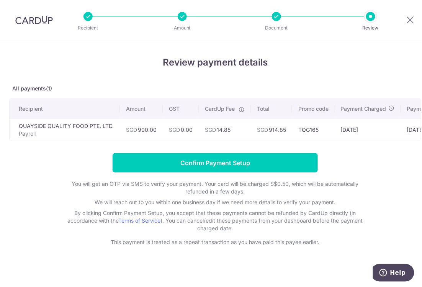
drag, startPoint x: 184, startPoint y: 163, endPoint x: 170, endPoint y: 140, distance: 26.8
click at [184, 163] on input "Confirm Payment Setup" at bounding box center [215, 162] width 205 height 19
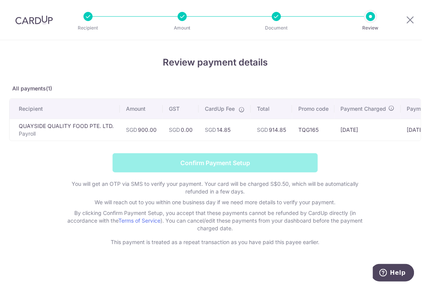
click at [34, 216] on form "Confirm Payment Setup You will get an OTP via SMS to verify your payment. Your …" at bounding box center [215, 199] width 412 height 93
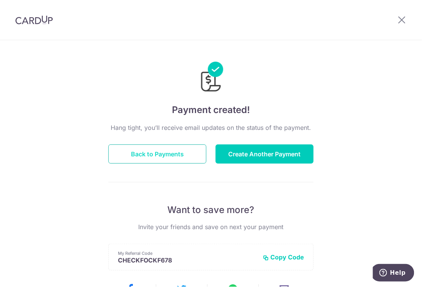
click at [163, 155] on button "Back to Payments" at bounding box center [157, 153] width 98 height 19
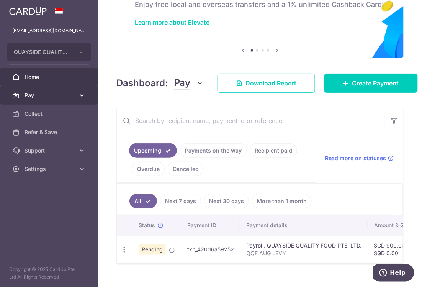
click at [45, 94] on span "Pay" at bounding box center [50, 96] width 51 height 8
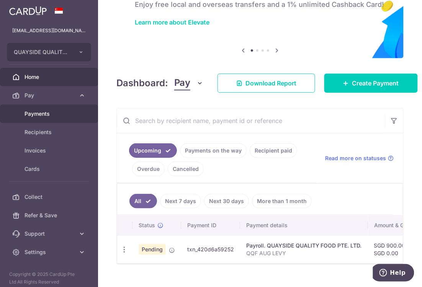
click at [37, 113] on span "Payments" at bounding box center [50, 114] width 51 height 8
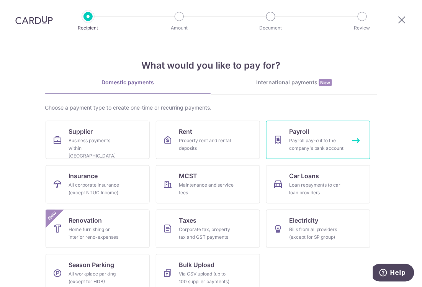
click at [308, 142] on div "Payroll pay-out to the company's bank account" at bounding box center [316, 144] width 55 height 15
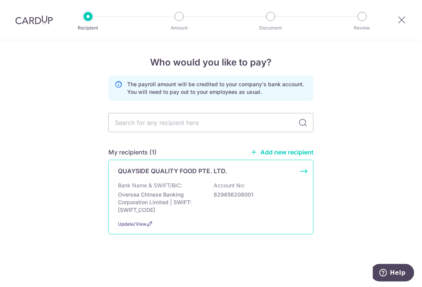
click at [140, 194] on p "Oversea Chinese Banking Corporation Limited | SWIFT: [SWIFT_CODE]" at bounding box center [161, 202] width 86 height 23
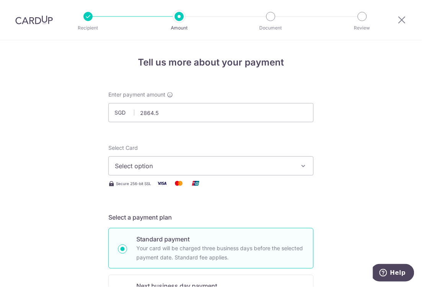
type input "2,864.50"
drag, startPoint x: 67, startPoint y: 158, endPoint x: 80, endPoint y: 172, distance: 19.0
click at [201, 167] on span "Select option" at bounding box center [204, 165] width 178 height 9
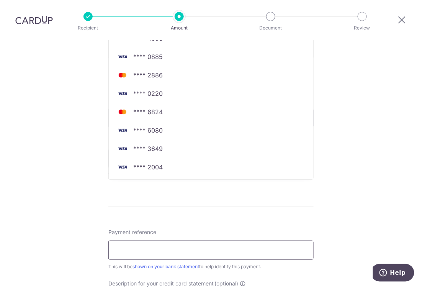
scroll to position [255, 0]
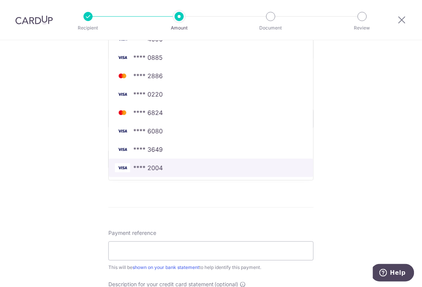
drag, startPoint x: 153, startPoint y: 167, endPoint x: 219, endPoint y: 162, distance: 66.5
click at [153, 167] on span "**** 2004" at bounding box center [147, 167] width 29 height 9
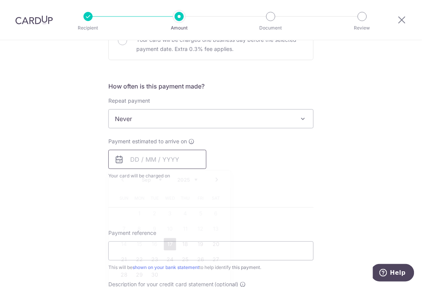
click at [169, 167] on input "text" at bounding box center [157, 159] width 98 height 19
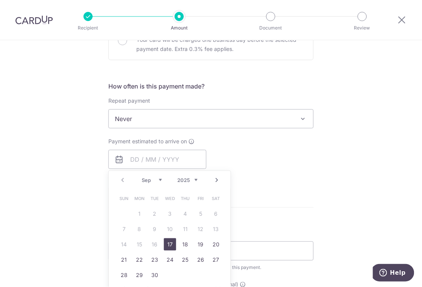
click at [166, 244] on link "17" at bounding box center [170, 244] width 12 height 12
type input "[DATE]"
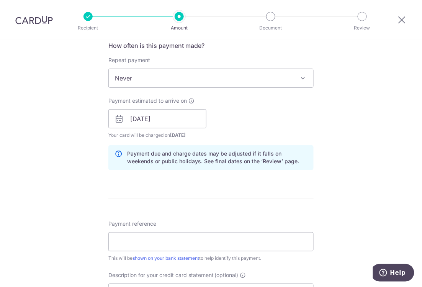
scroll to position [357, 0]
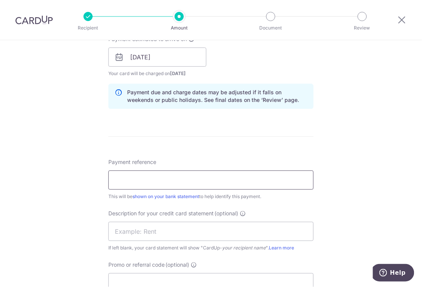
click at [225, 180] on input "Payment reference" at bounding box center [210, 179] width 205 height 19
type input "QQF AUG CPF"
click at [181, 230] on input "text" at bounding box center [210, 231] width 205 height 19
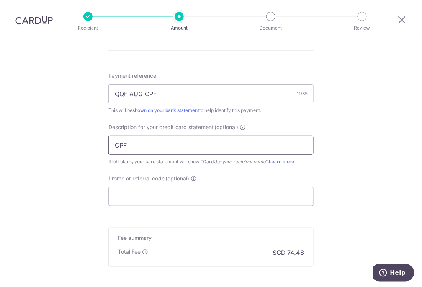
scroll to position [510, 0]
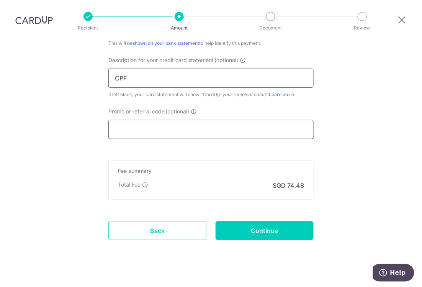
type input "CPF"
click at [131, 129] on input "Promo or referral code (optional)" at bounding box center [210, 129] width 205 height 19
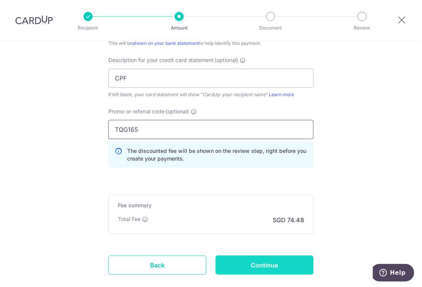
type input "TQG165"
click at [266, 267] on input "Continue" at bounding box center [265, 264] width 98 height 19
type input "Create Schedule"
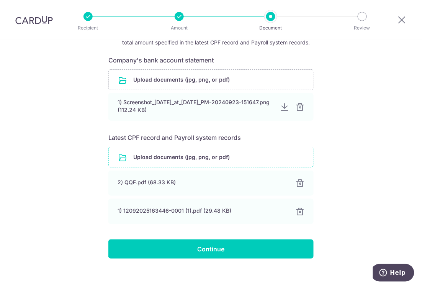
scroll to position [130, 0]
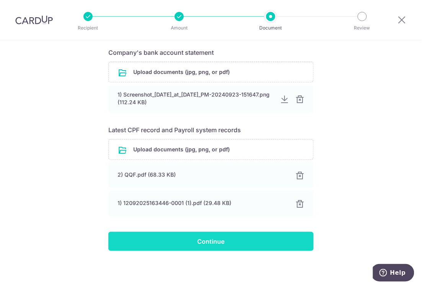
click at [203, 240] on input "Continue" at bounding box center [210, 241] width 205 height 19
